Goal: Task Accomplishment & Management: Use online tool/utility

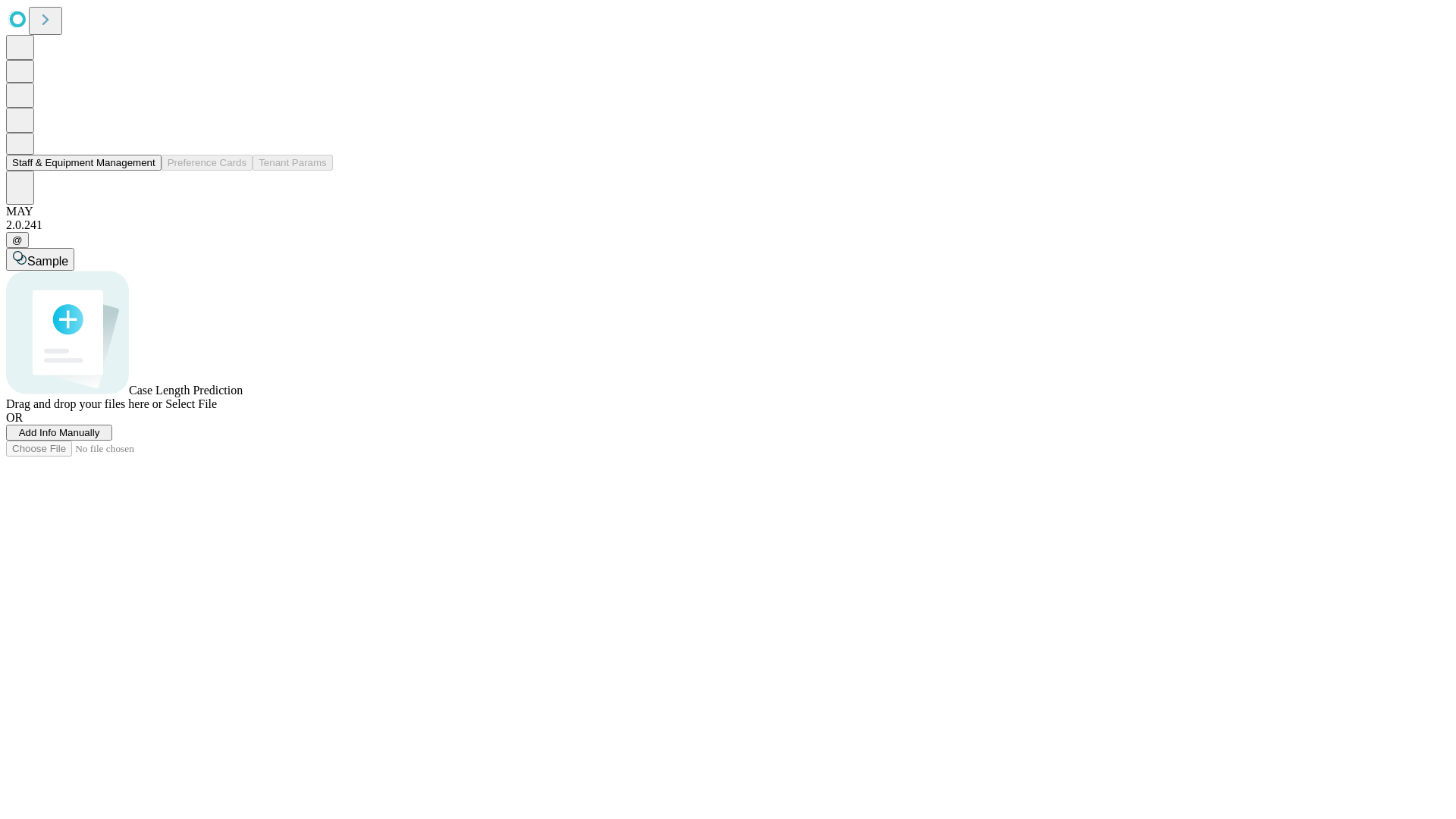
click at [144, 170] on button "Staff & Equipment Management" at bounding box center [84, 163] width 156 height 16
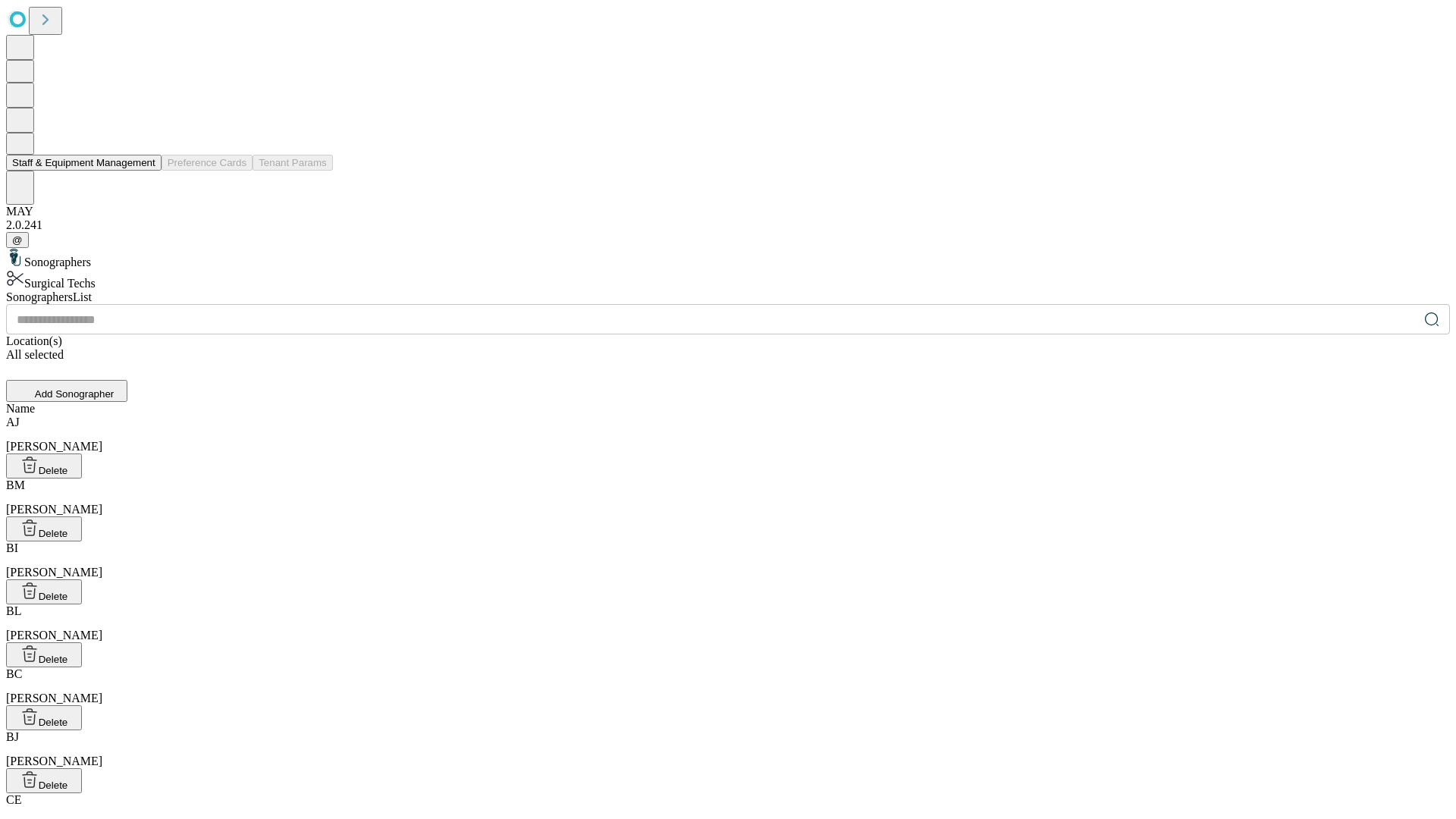
click at [144, 170] on button "Staff & Equipment Management" at bounding box center [84, 163] width 156 height 16
